Goal: Information Seeking & Learning: Understand process/instructions

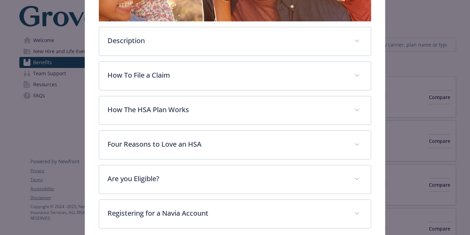
scroll to position [222, 0]
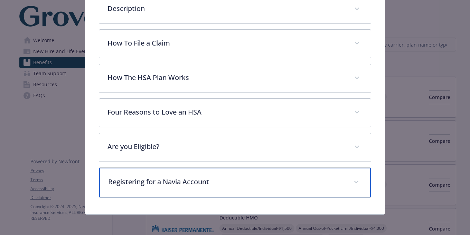
click at [190, 172] on div "Registering for a Navia Account" at bounding box center [235, 183] width 272 height 30
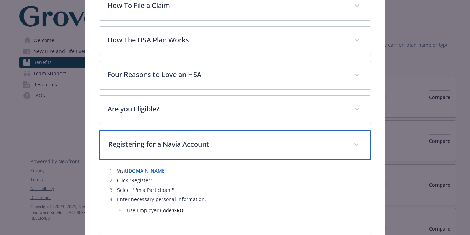
scroll to position [272, 0]
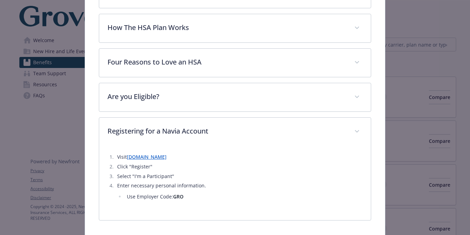
click at [167, 159] on link "[DOMAIN_NAME]" at bounding box center [147, 157] width 40 height 7
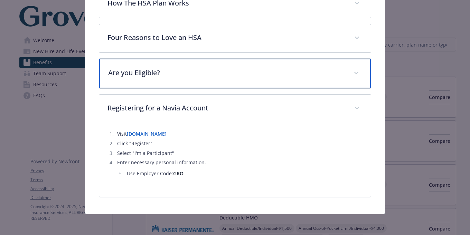
click at [235, 72] on p "Are you Eligible?" at bounding box center [226, 73] width 237 height 10
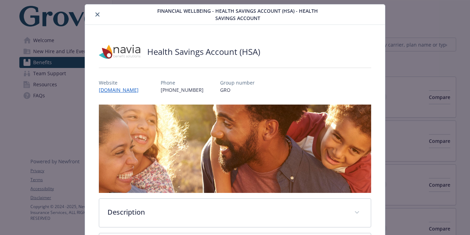
scroll to position [16, 0]
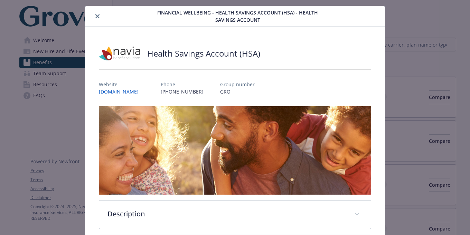
click at [97, 15] on icon "close" at bounding box center [97, 16] width 4 height 4
